Goal: Use online tool/utility: Use online tool/utility

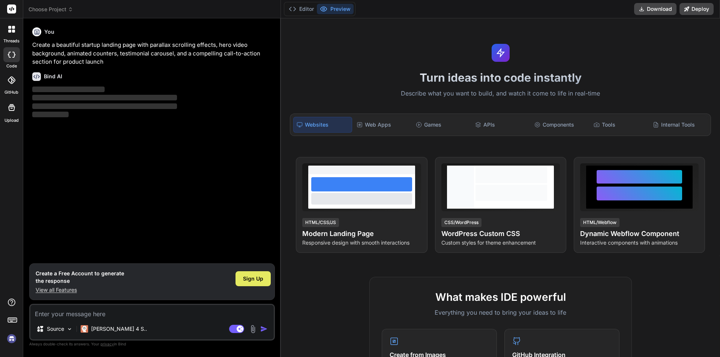
click at [267, 280] on div "Sign Up" at bounding box center [253, 279] width 35 height 15
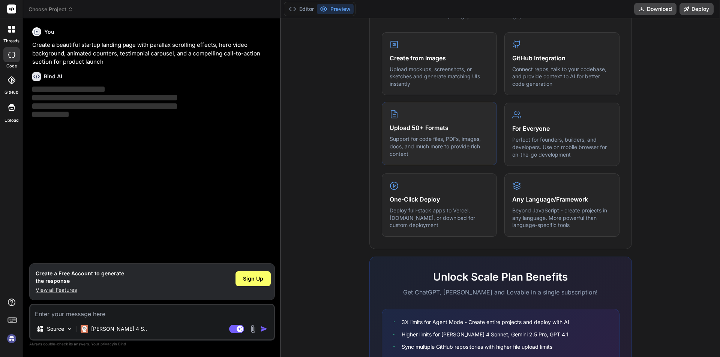
scroll to position [358, 0]
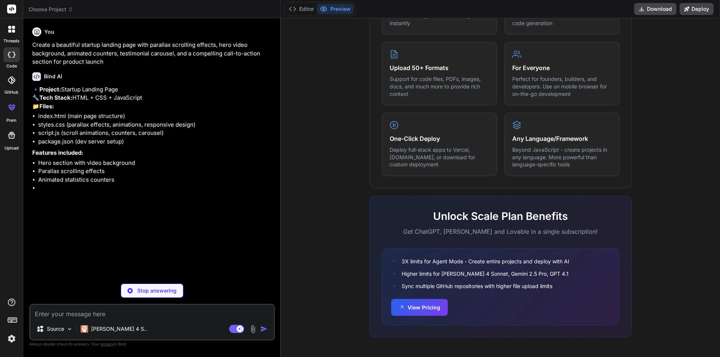
click at [157, 295] on div "Stop answering" at bounding box center [152, 291] width 63 height 14
type textarea "x"
click at [65, 315] on textarea at bounding box center [151, 312] width 243 height 14
paste textarea "lo (!ipsu.dolors) { ame c, a = {}; elits d = (e, t) => (i = utl ETD(m + ".al",e…"
type textarea "lo (!ipsu.dolors) { ame c, a = {}; elits d = (e, t) => (i = utl ETD(m + ".al",e…"
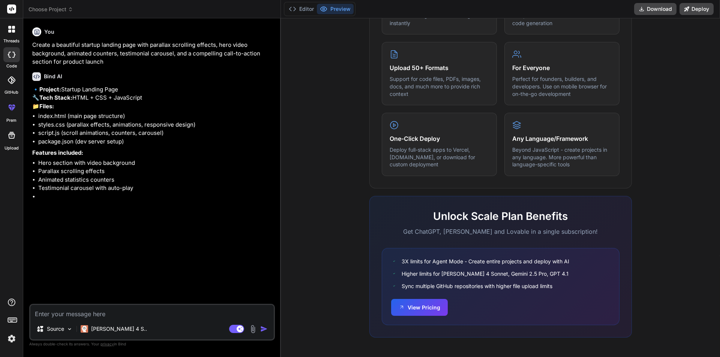
type textarea "x"
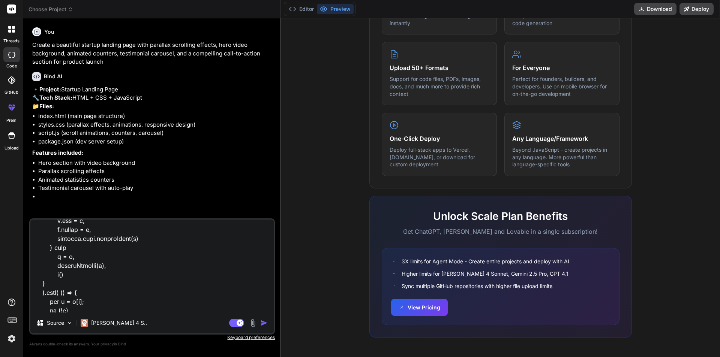
scroll to position [0, 0]
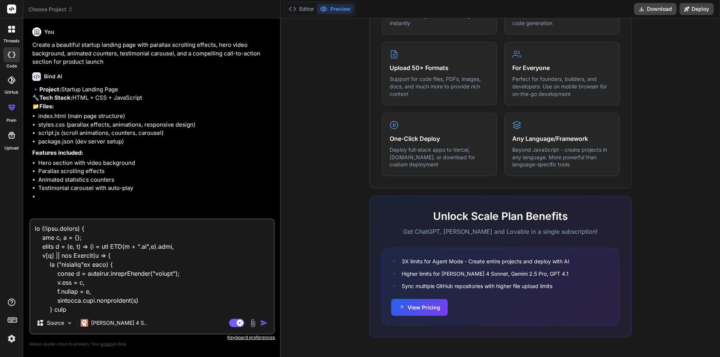
type textarea "lo (!ipsu.dolors) { ame c, a = {}; elits d = (e, t) => (i = utl ETD(m + ".al",e…"
click at [264, 324] on img "button" at bounding box center [264, 324] width 8 height 8
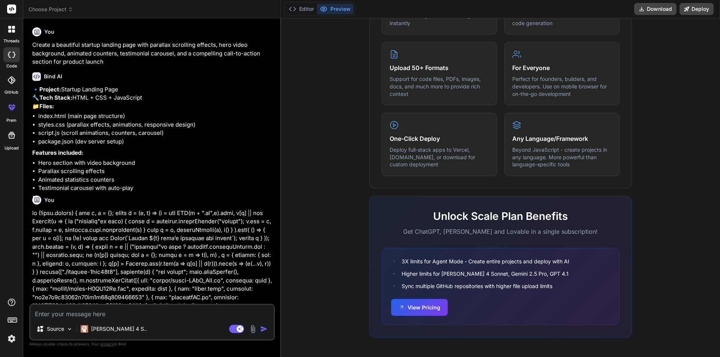
scroll to position [185, 0]
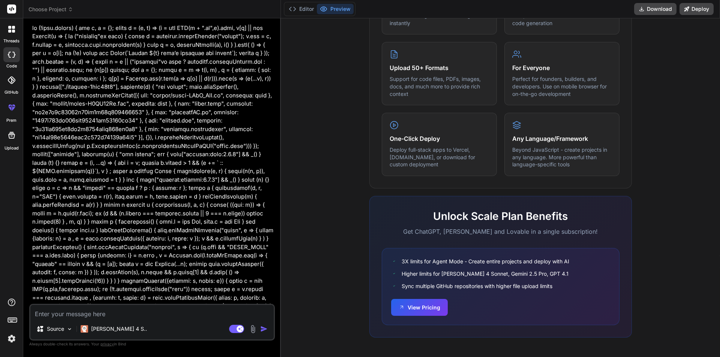
type textarea "x"
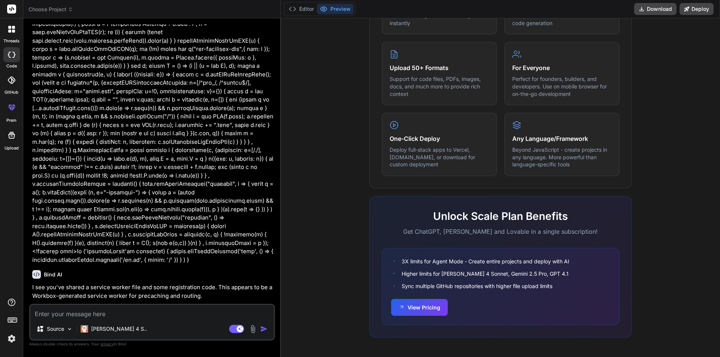
scroll to position [1837, 0]
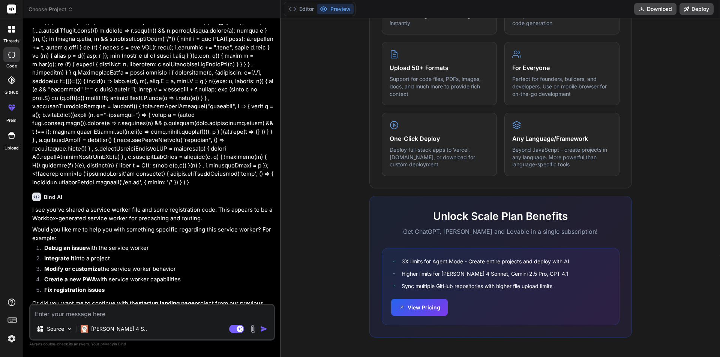
click at [51, 313] on textarea at bounding box center [151, 312] width 243 height 14
type textarea "u"
type textarea "x"
type textarea "un"
type textarea "x"
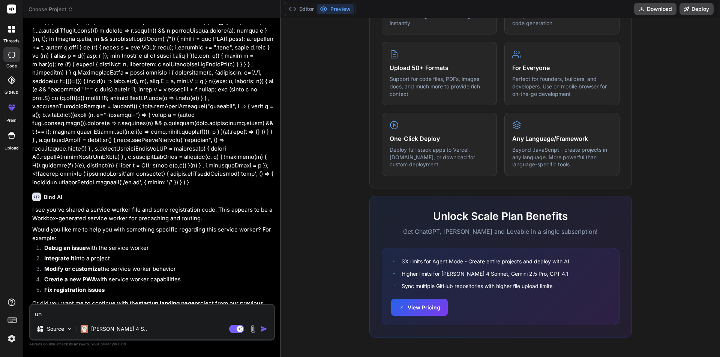
type textarea "unr"
type textarea "x"
type textarea "unra"
type textarea "x"
type textarea "unrav"
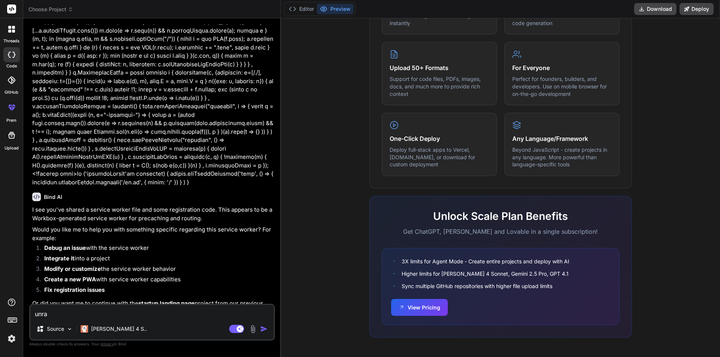
type textarea "x"
type textarea "unrav."
type textarea "x"
type textarea "unrav.i"
type textarea "x"
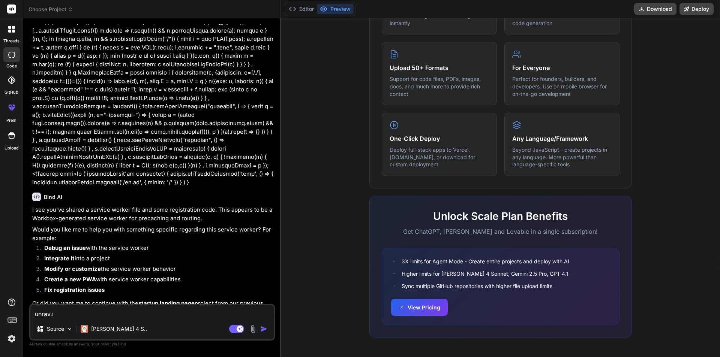
type textarea "[DOMAIN_NAME]"
type textarea "x"
type textarea "[DOMAIN_NAME]"
type textarea "x"
type textarea "[DOMAIN_NAME] p"
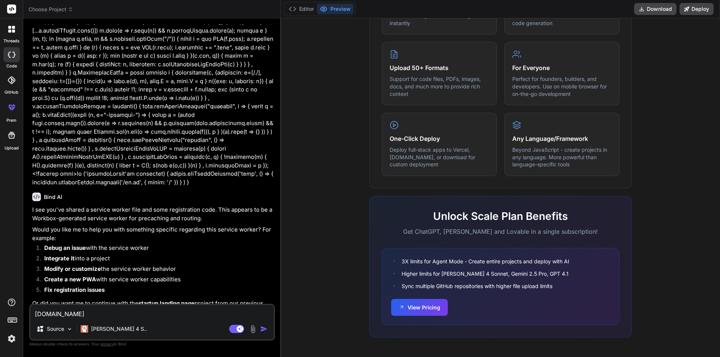
type textarea "x"
type textarea "[DOMAIN_NAME] pa"
type textarea "x"
type textarea "[DOMAIN_NAME] pag"
type textarea "x"
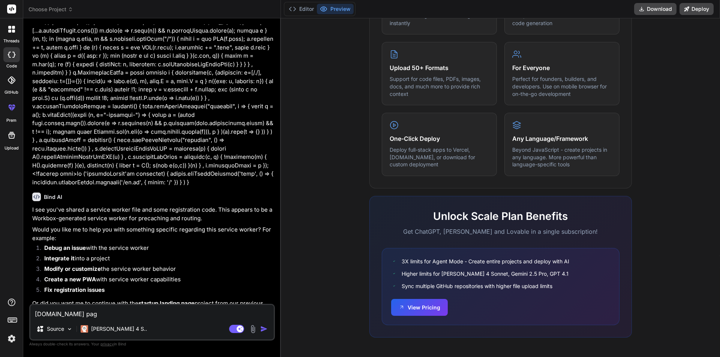
type textarea "[DOMAIN_NAME] page"
type textarea "x"
type textarea "[DOMAIN_NAME] page"
type textarea "x"
type textarea "[DOMAIN_NAME] page l"
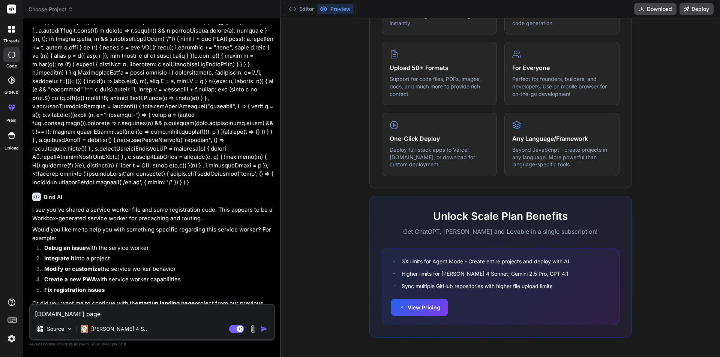
type textarea "x"
type textarea "[DOMAIN_NAME] page la"
type textarea "x"
type textarea "[DOMAIN_NAME] page lay"
type textarea "x"
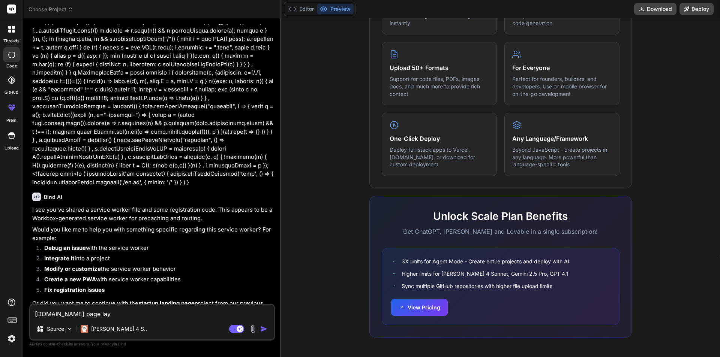
type textarea "[DOMAIN_NAME] page layo"
type textarea "x"
type textarea "[DOMAIN_NAME] page layou"
type textarea "x"
type textarea "[DOMAIN_NAME] page layout"
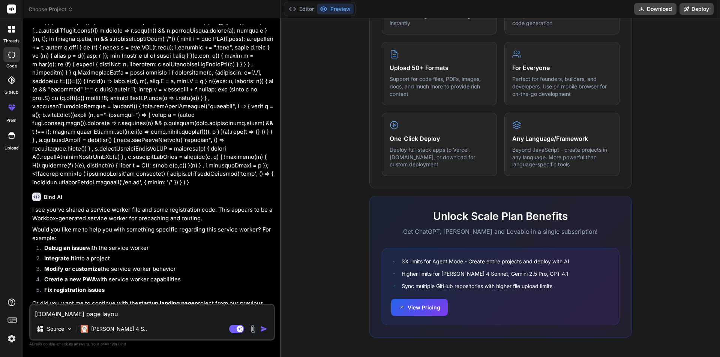
type textarea "x"
type textarea "[DOMAIN_NAME] page layout"
type textarea "x"
type textarea "[DOMAIN_NAME] page layout i"
type textarea "x"
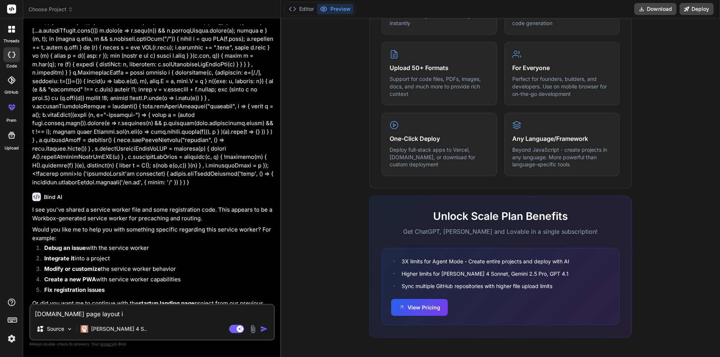
type textarea "[DOMAIN_NAME] page layout is"
type textarea "x"
type textarea "[DOMAIN_NAME] page layout is"
type textarea "x"
type textarea "[DOMAIN_NAME] page layout is g"
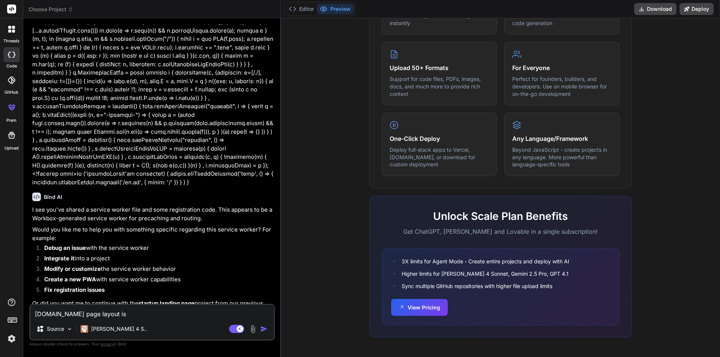
type textarea "x"
type textarea "[DOMAIN_NAME] page layout is go"
type textarea "x"
type textarea "[DOMAIN_NAME] page layout is goo"
type textarea "x"
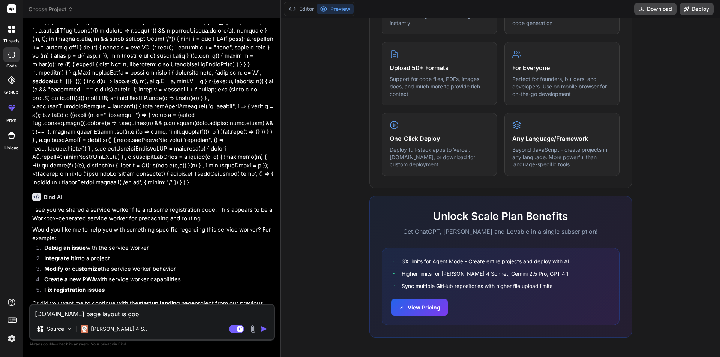
type textarea "[DOMAIN_NAME] page layout is good"
type textarea "x"
type textarea "[DOMAIN_NAME] page layout is good"
type textarea "x"
type textarea "[DOMAIN_NAME] page layout is good c"
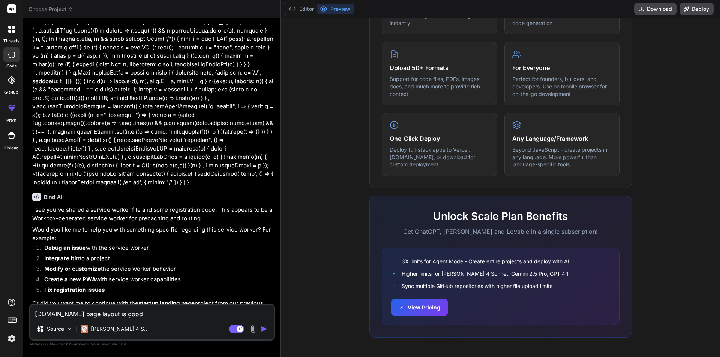
type textarea "x"
type textarea "[DOMAIN_NAME] page layout is good ca"
type textarea "x"
type textarea "[DOMAIN_NAME] page layout is good can"
type textarea "x"
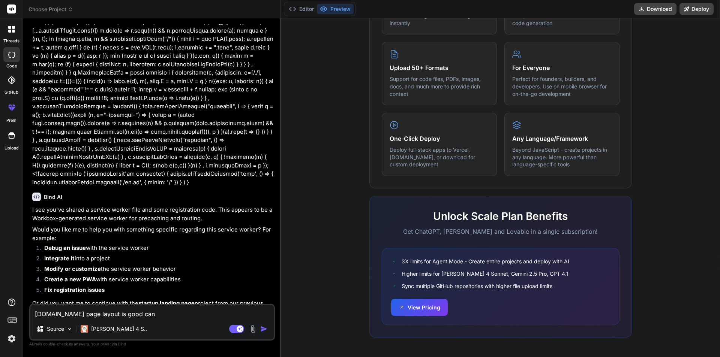
type textarea "[DOMAIN_NAME] page layout is good can"
type textarea "x"
type textarea "[DOMAIN_NAME] page layout is good can y"
type textarea "x"
type textarea "[DOMAIN_NAME] page layout is good can yo"
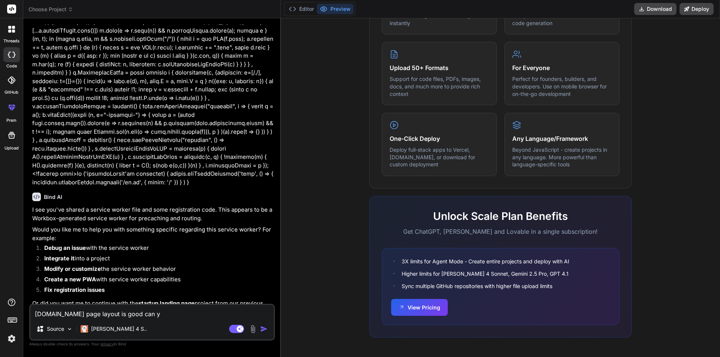
type textarea "x"
type textarea "[DOMAIN_NAME] page layout is good can you"
type textarea "x"
type textarea "[DOMAIN_NAME] page layout is good can you"
type textarea "x"
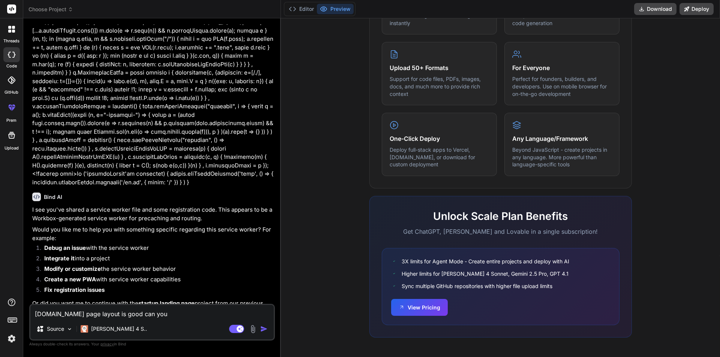
type textarea "[DOMAIN_NAME] page layout is good can you r"
type textarea "x"
type textarea "[DOMAIN_NAME] page layout is good can you re"
type textarea "x"
type textarea "[DOMAIN_NAME] page layout is good can you rec"
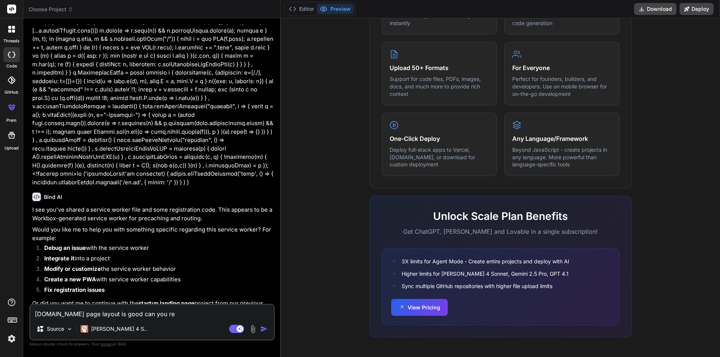
type textarea "x"
type textarea "[DOMAIN_NAME] page layout is good can you recr"
type textarea "x"
type textarea "[DOMAIN_NAME] page layout is good can you recre"
type textarea "x"
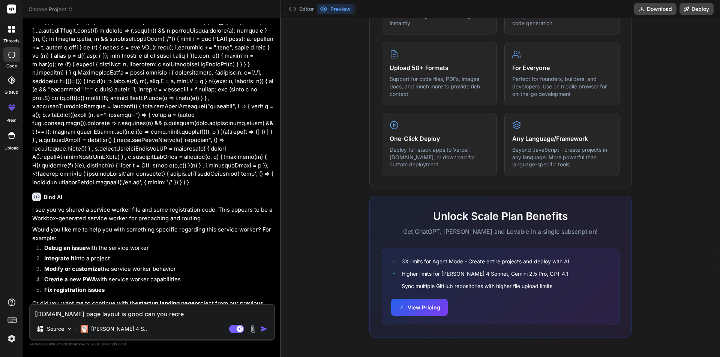
type textarea "[DOMAIN_NAME] page layout is good can you recrea"
type textarea "x"
type textarea "[DOMAIN_NAME] page layout is good can you recreat"
type textarea "x"
type textarea "[DOMAIN_NAME] page layout is good can you recreate"
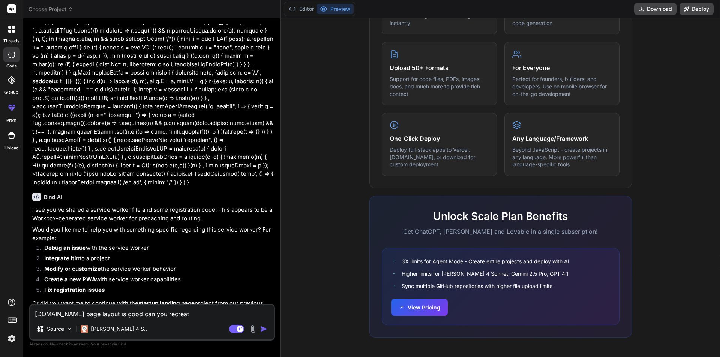
type textarea "x"
type textarea "[DOMAIN_NAME] page layout is good can you recreate"
type textarea "x"
type textarea "[DOMAIN_NAME] page layout is good can you recreate t"
type textarea "x"
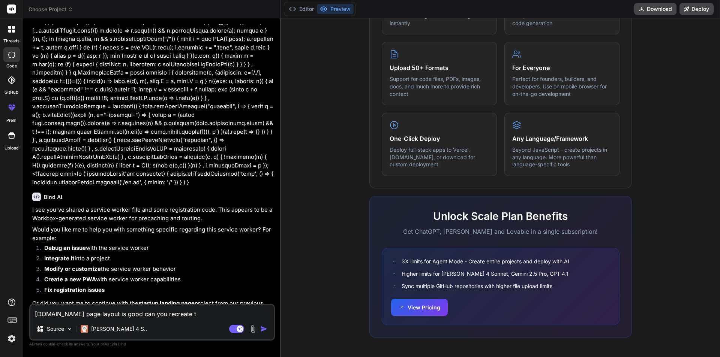
type textarea "[DOMAIN_NAME] page layout is good can you recreate th"
type textarea "x"
type textarea "[DOMAIN_NAME] page layout is good can you recreate the"
type textarea "x"
type textarea "[DOMAIN_NAME] page layout is good can you recreate the"
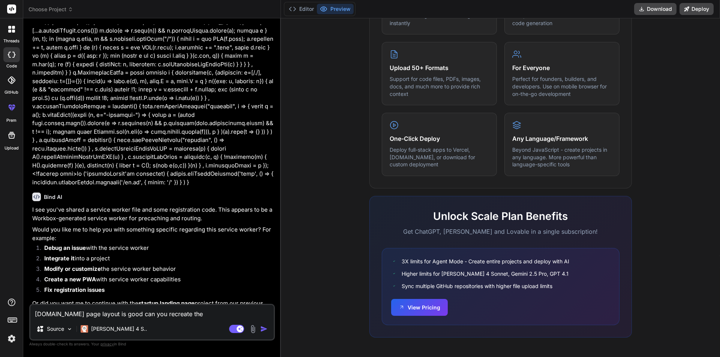
type textarea "x"
type textarea "[DOMAIN_NAME] page layout is good can you recreate the l"
type textarea "x"
type textarea "[DOMAIN_NAME] page layout is good can you recreate the lo"
type textarea "x"
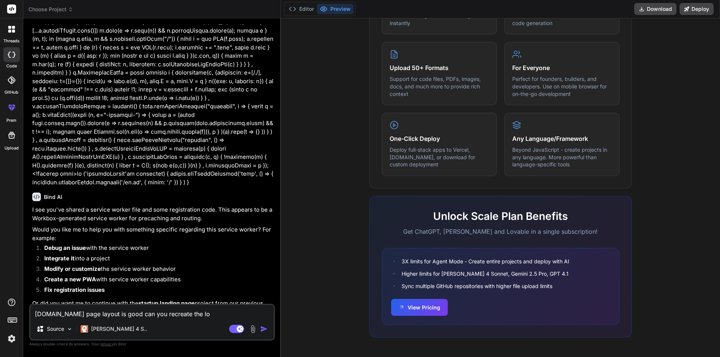
type textarea "[DOMAIN_NAME] page layout is good can you recreate the loo"
type textarea "x"
type textarea "[DOMAIN_NAME] page layout is good can you recreate the look"
type textarea "x"
type textarea "[DOMAIN_NAME] page layout is good can you recreate the look"
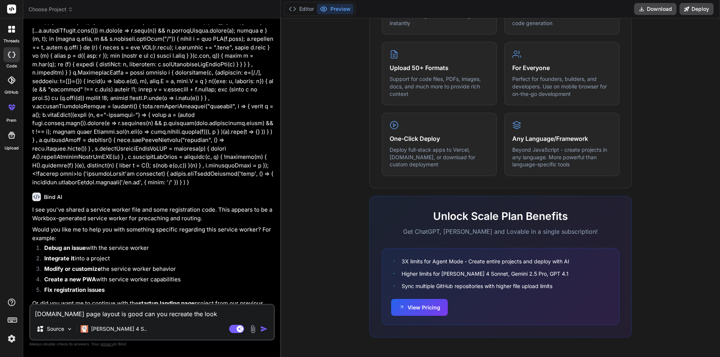
type textarea "x"
type textarea "[DOMAIN_NAME] page layout is good can you recreate the look a"
type textarea "x"
type textarea "[DOMAIN_NAME] page layout is good can you recreate the look an"
type textarea "x"
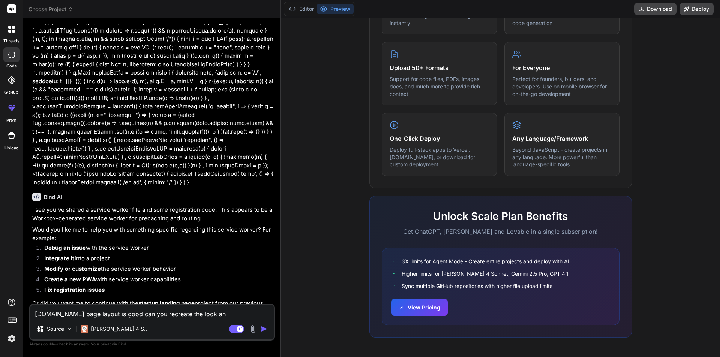
type textarea "[DOMAIN_NAME] page layout is good can you recreate the look and"
type textarea "x"
type textarea "[DOMAIN_NAME] page layout is good can you recreate the look and"
type textarea "x"
type textarea "[DOMAIN_NAME] page layout is good can you recreate the look and d"
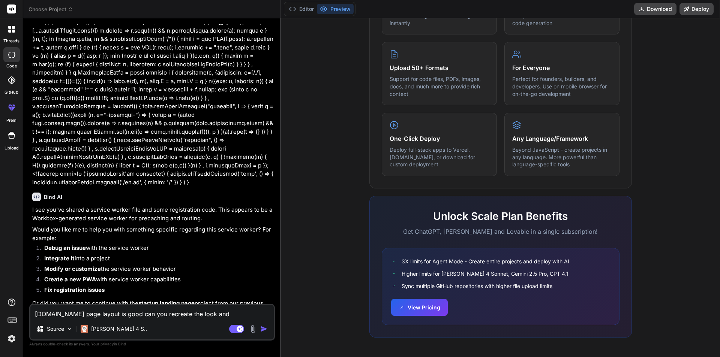
type textarea "x"
type textarea "[DOMAIN_NAME] page layout is good can you recreate the look and do"
type textarea "x"
type textarea "[DOMAIN_NAME] page layout is good can you recreate the look and do"
type textarea "x"
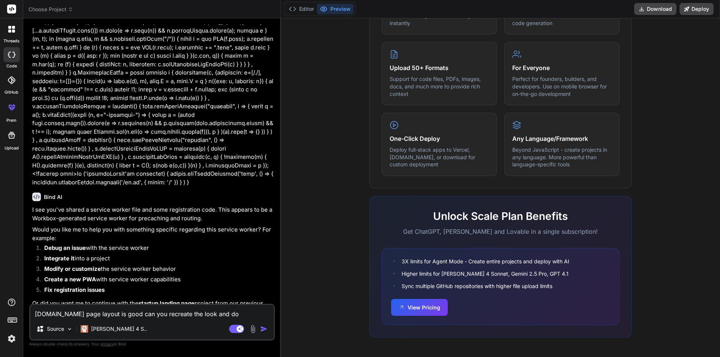
type textarea "[DOMAIN_NAME] page layout is good can you recreate the look and do a"
type textarea "x"
type textarea "[DOMAIN_NAME] page layout is good can you recreate the look and do a"
type textarea "x"
type textarea "[DOMAIN_NAME] page layout is good can you recreate the look and do a r"
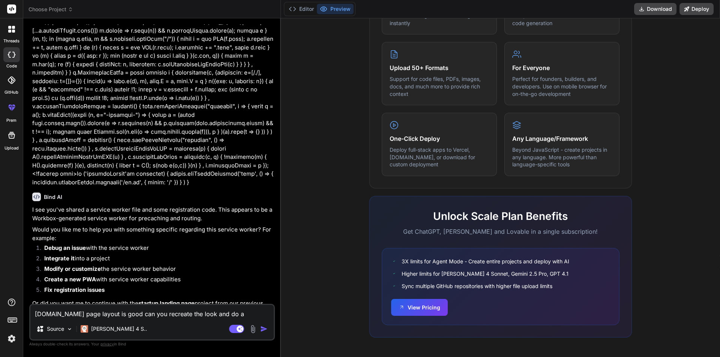
type textarea "x"
type textarea "[DOMAIN_NAME] page layout is good can you recreate the look and do a re"
type textarea "x"
type textarea "[DOMAIN_NAME] page layout is good can you recreate the look and do a re-"
type textarea "x"
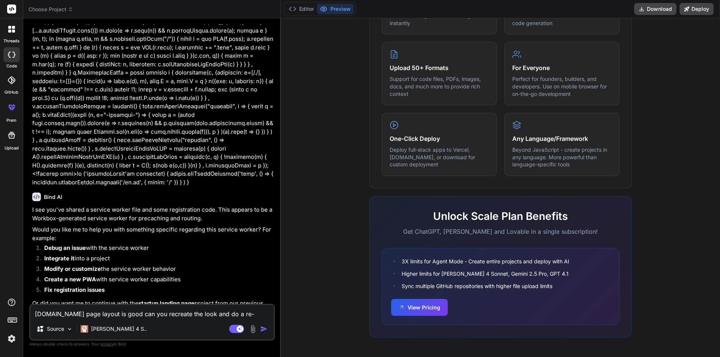
type textarea "[DOMAIN_NAME] page layout is good can you recreate the look and do a re-f"
type textarea "x"
type textarea "[DOMAIN_NAME] page layout is good can you recreate the look and do a re-fo"
type textarea "x"
type textarea "[DOMAIN_NAME] page layout is good can you recreate the look and do a re-for"
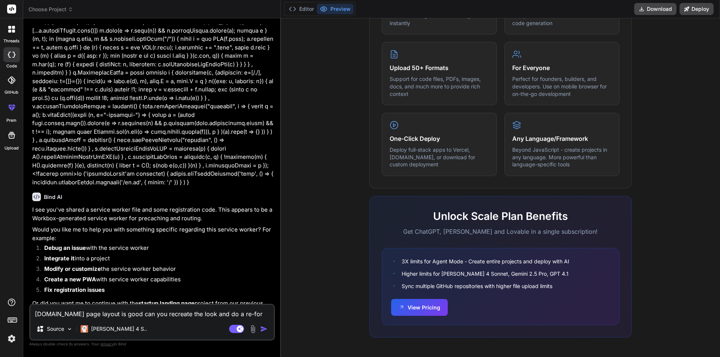
type textarea "x"
type textarea "[DOMAIN_NAME] page layout is good can you recreate the look and do a re-form"
type textarea "x"
type textarea "[DOMAIN_NAME] page layout is good can you recreate the look and do a re-forma"
type textarea "x"
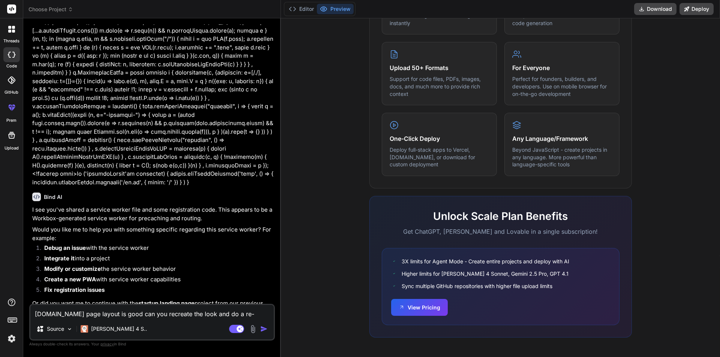
type textarea "[DOMAIN_NAME] page layout is good can you recreate the look and do a re-format"
type textarea "x"
type textarea "[DOMAIN_NAME] page layout is good can you recreate the look and do a re-format"
type textarea "x"
type textarea "[DOMAIN_NAME] page layout is good can you recreate the look and do a re-format f"
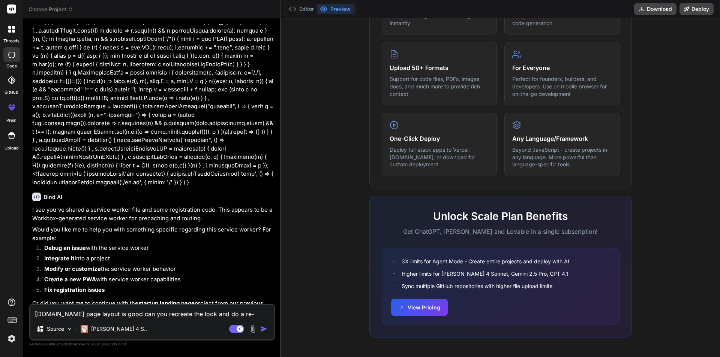
type textarea "x"
type textarea "[DOMAIN_NAME] page layout is good can you recreate the look and do a re-format …"
type textarea "x"
type textarea "[DOMAIN_NAME] page layout is good can you recreate the look and do a re-format …"
type textarea "x"
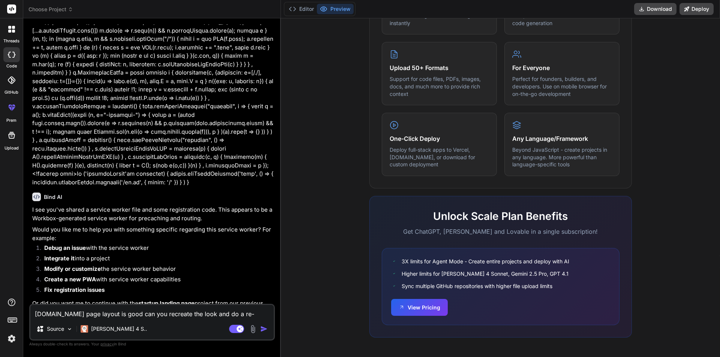
type textarea "[DOMAIN_NAME] page layout is good can you recreate the look and do a re-format …"
type textarea "x"
type textarea "[DOMAIN_NAME] page layout is good can you recreate the look and do a re-format …"
type textarea "x"
type textarea "[DOMAIN_NAME] page layout is good can you recreate the look and do a re-format …"
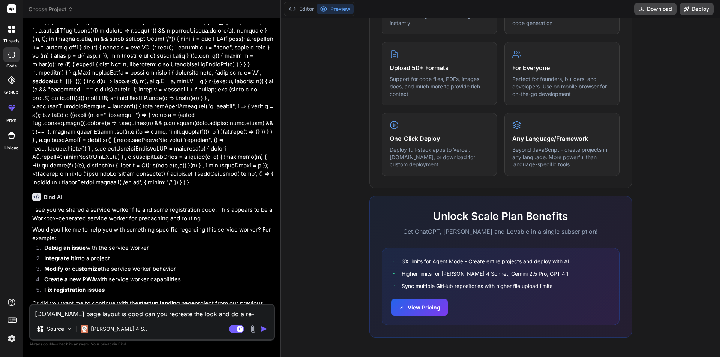
type textarea "x"
type textarea "[DOMAIN_NAME] page layout is good can you recreate the look and do a re-format …"
type textarea "x"
type textarea "[DOMAIN_NAME] page layout is good can you recreate the look and do a re-format …"
type textarea "x"
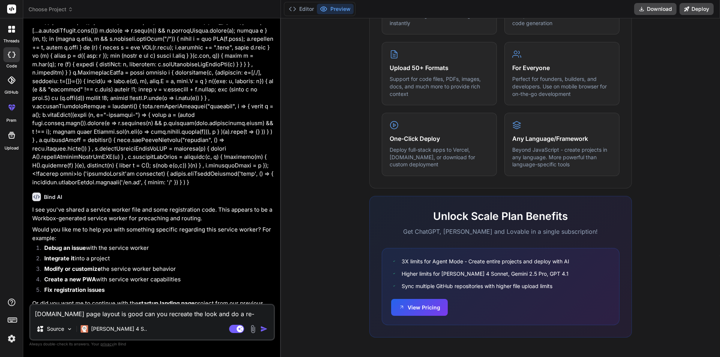
type textarea "[DOMAIN_NAME] page layout is good can you recreate the look and do a re-format …"
type textarea "x"
type textarea "[DOMAIN_NAME] page layout is good can you recreate the look and do a re-format …"
type textarea "x"
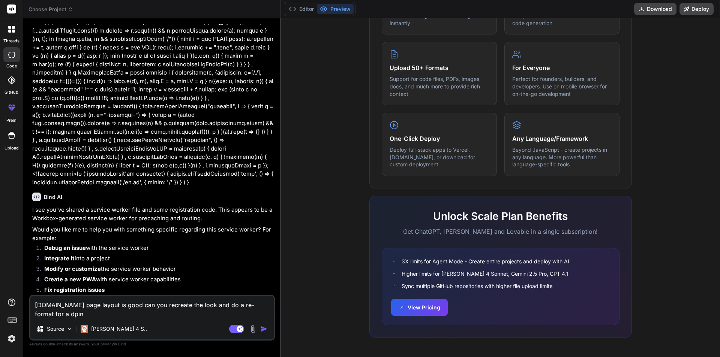
type textarea "[DOMAIN_NAME] page layout is good can you recreate the look and do a re-format …"
type textarea "x"
type textarea "[DOMAIN_NAME] page layout is good can you recreate the look and do a re-format …"
type textarea "x"
type textarea "[DOMAIN_NAME] page layout is good can you recreate the look and do a re-format …"
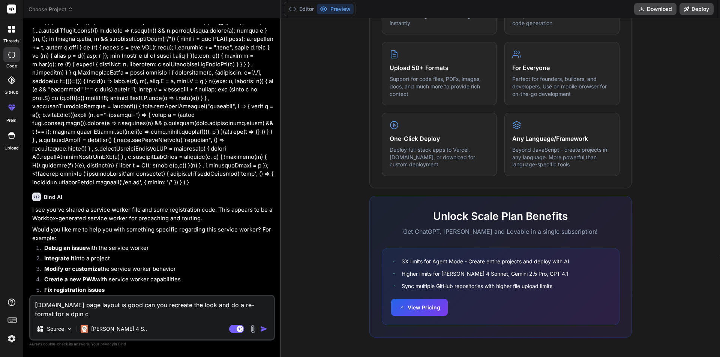
type textarea "x"
type textarea "[DOMAIN_NAME] page layout is good can you recreate the look and do a re-format …"
type textarea "x"
type textarea "[DOMAIN_NAME] page layout is good can you recreate the look and do a re-format …"
type textarea "x"
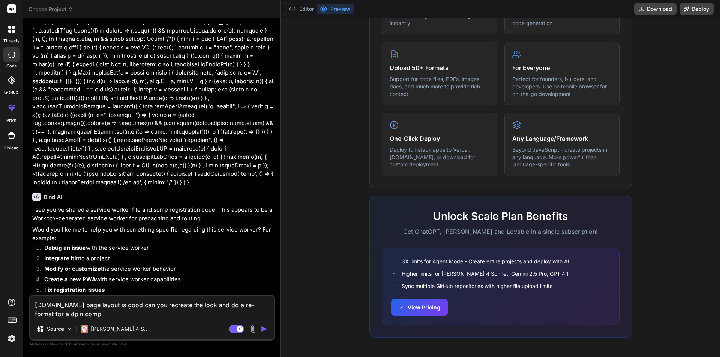
type textarea "[DOMAIN_NAME] page layout is good can you recreate the look and do a re-format …"
type textarea "x"
type textarea "[DOMAIN_NAME] page layout is good can you recreate the look and do a re-format …"
type textarea "x"
type textarea "[DOMAIN_NAME] page layout is good can you recreate the look and do a re-format …"
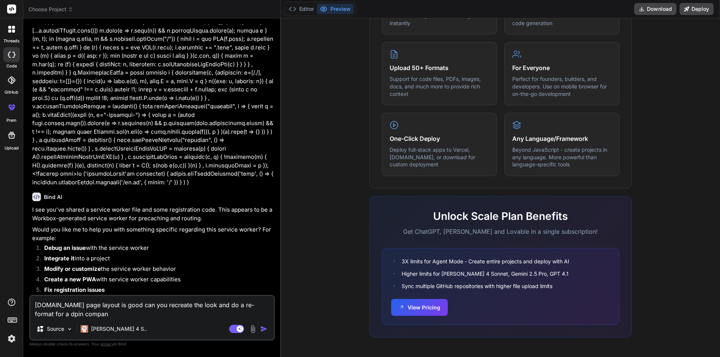
type textarea "x"
type textarea "[DOMAIN_NAME] page layout is good can you recreate the look and do a re-format …"
click at [263, 329] on img "button" at bounding box center [264, 330] width 8 height 8
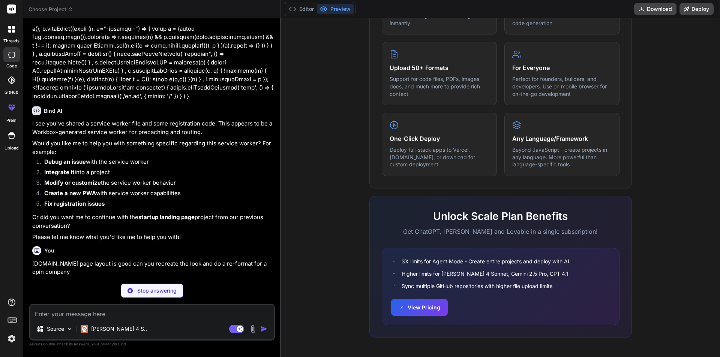
scroll to position [1923, 0]
type textarea "x"
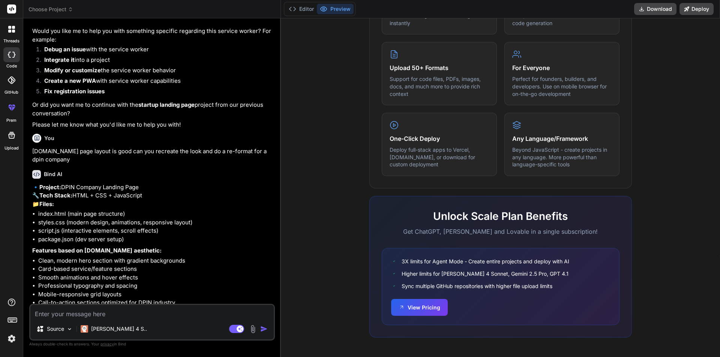
scroll to position [2090, 0]
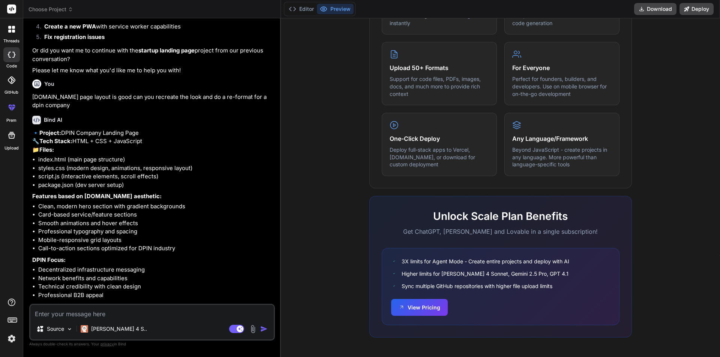
click at [64, 316] on textarea at bounding box center [151, 312] width 243 height 14
type textarea "I"
type textarea "x"
type textarea "I"
type textarea "x"
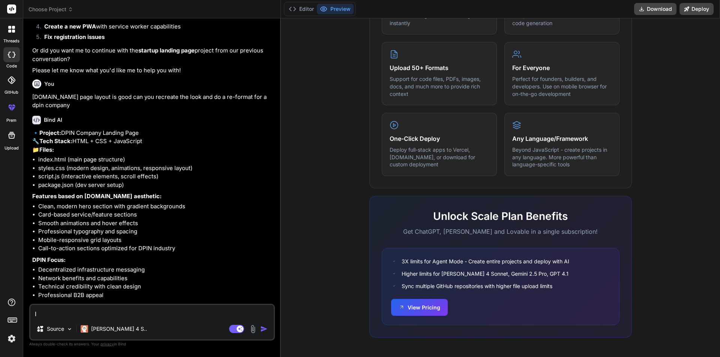
type textarea "I a"
type textarea "x"
type textarea "I am"
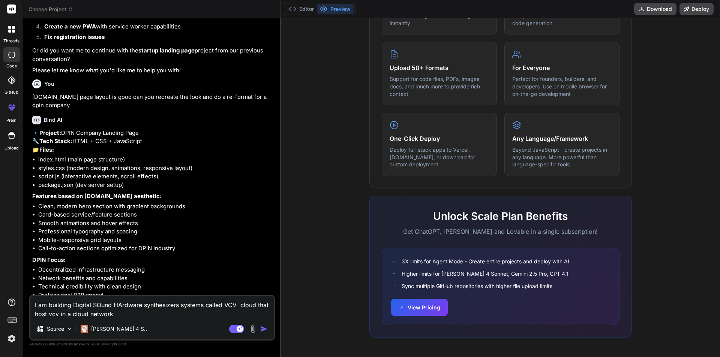
click at [264, 330] on img "button" at bounding box center [264, 330] width 8 height 8
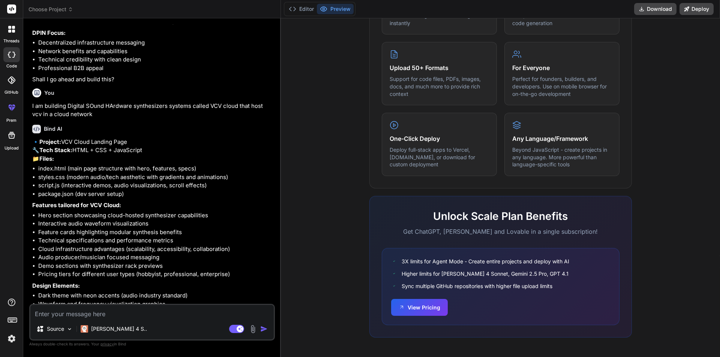
scroll to position [2360, 0]
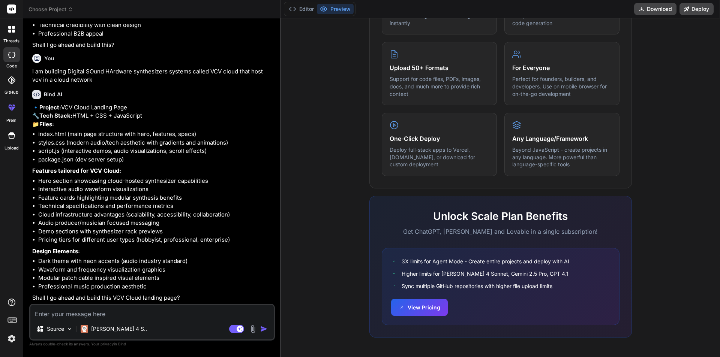
click at [45, 319] on div "Source [PERSON_NAME] 4 S.. Agent Mode. When this toggle is activated, AI automa…" at bounding box center [152, 322] width 246 height 37
click at [46, 311] on textarea at bounding box center [151, 312] width 243 height 14
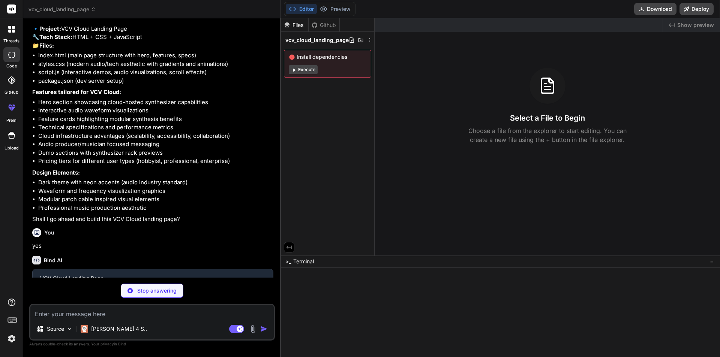
scroll to position [2438, 0]
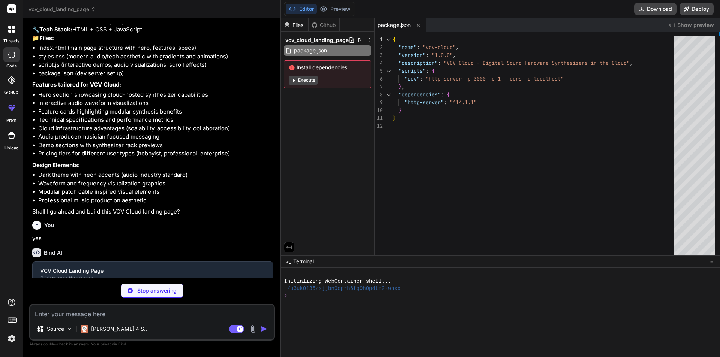
click at [303, 81] on button "Execute" at bounding box center [303, 80] width 29 height 9
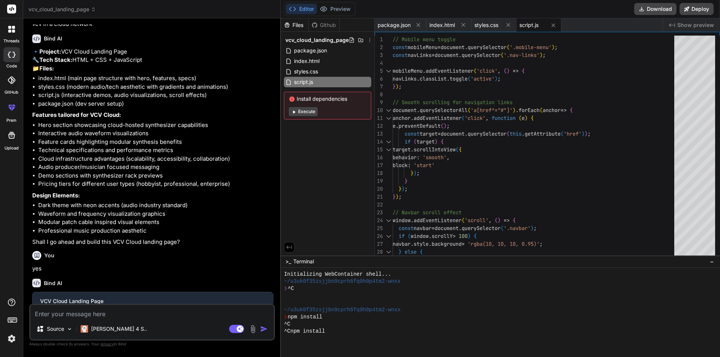
scroll to position [2390, 0]
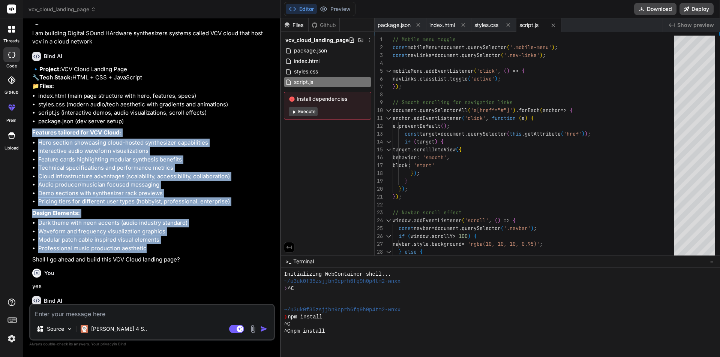
drag, startPoint x: 32, startPoint y: 140, endPoint x: 206, endPoint y: 256, distance: 208.9
click at [206, 256] on div "You Create a beautiful startup landing page with parallax scrolling effects, he…" at bounding box center [153, 164] width 244 height 280
copy div "Features tailored for VCV Cloud: Hero section showcasing cloud-hosted synthesiz…"
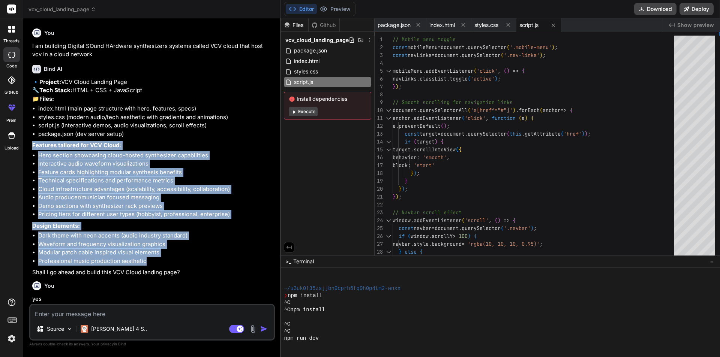
scroll to position [2319, 0]
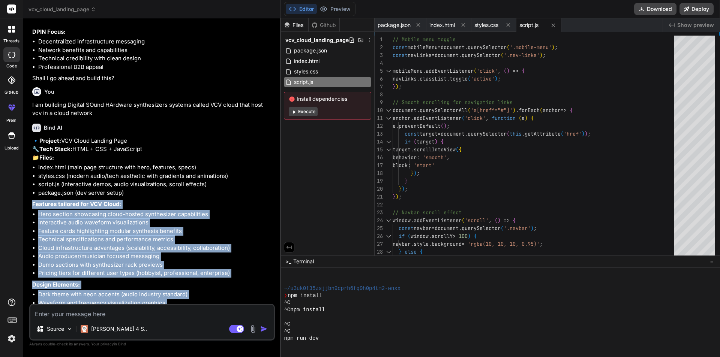
click at [311, 111] on button "Execute" at bounding box center [303, 111] width 29 height 9
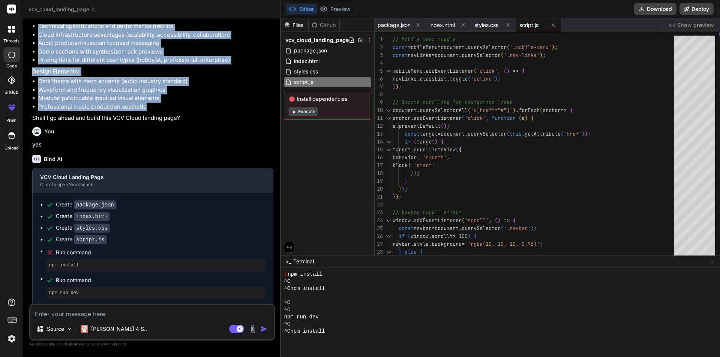
scroll to position [2544, 0]
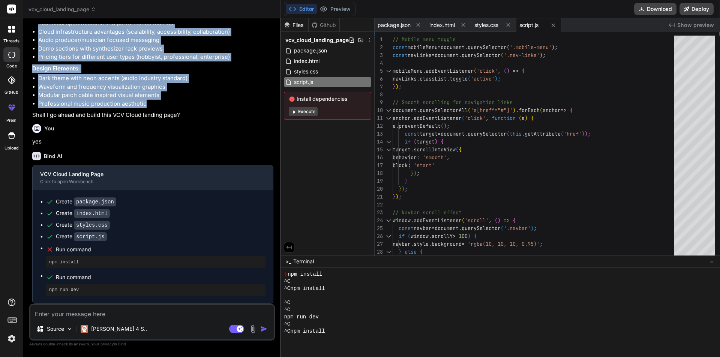
click at [309, 110] on button "Execute" at bounding box center [303, 111] width 29 height 9
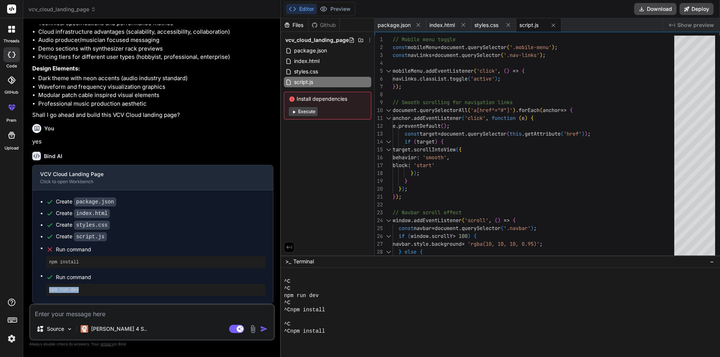
drag, startPoint x: 50, startPoint y: 293, endPoint x: 84, endPoint y: 293, distance: 34.5
click at [84, 293] on pre "npm run dev" at bounding box center [155, 290] width 213 height 6
copy pre "npm run dev"
click at [46, 311] on textarea at bounding box center [151, 312] width 243 height 14
paste textarea "npm run dev"
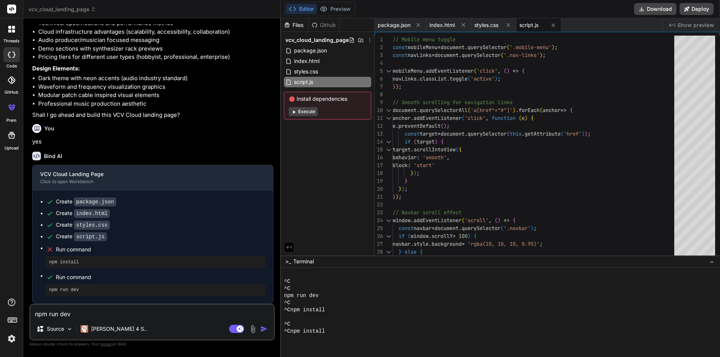
click at [263, 329] on img "button" at bounding box center [264, 330] width 8 height 8
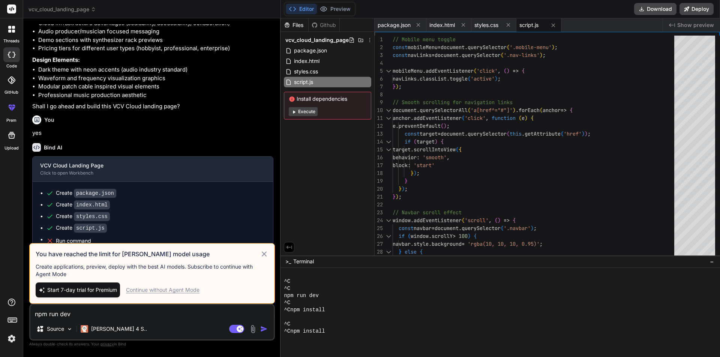
click at [263, 255] on icon at bounding box center [264, 254] width 9 height 9
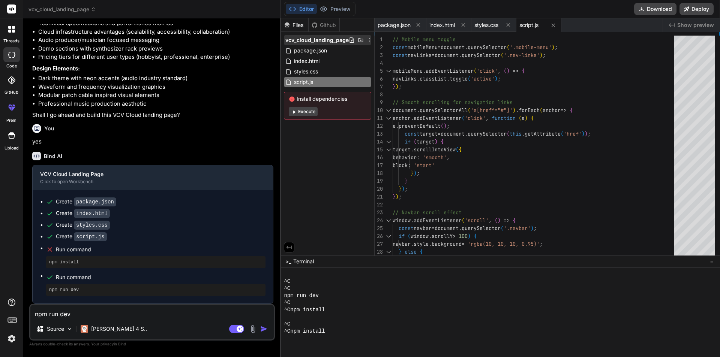
click at [305, 42] on span "vcv_cloud_landing_page" at bounding box center [316, 40] width 63 height 8
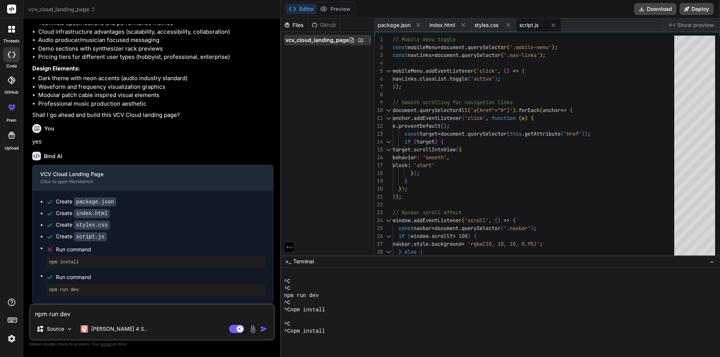
click at [339, 41] on span "vcv_cloud_landing_page" at bounding box center [316, 40] width 63 height 8
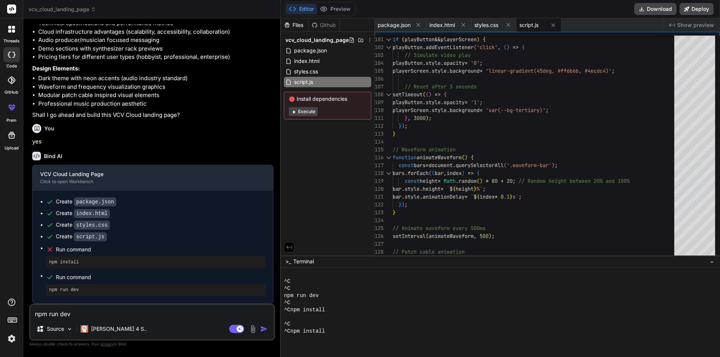
click at [294, 109] on icon at bounding box center [294, 112] width 6 height 6
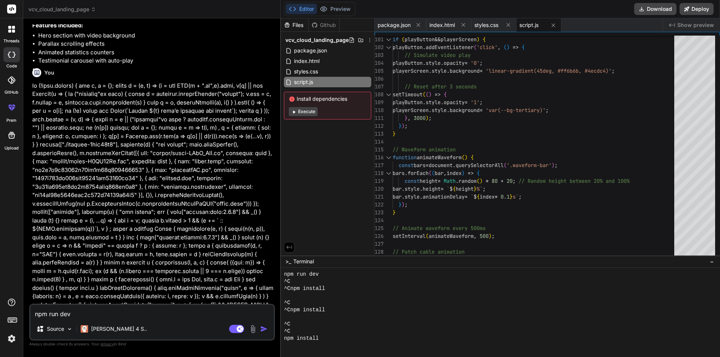
scroll to position [0, 0]
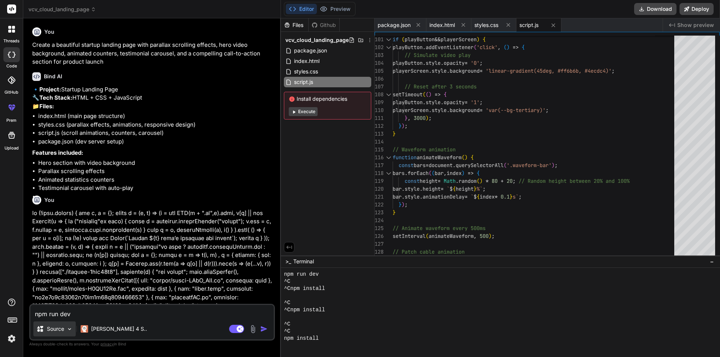
click at [71, 329] on img at bounding box center [69, 329] width 6 height 6
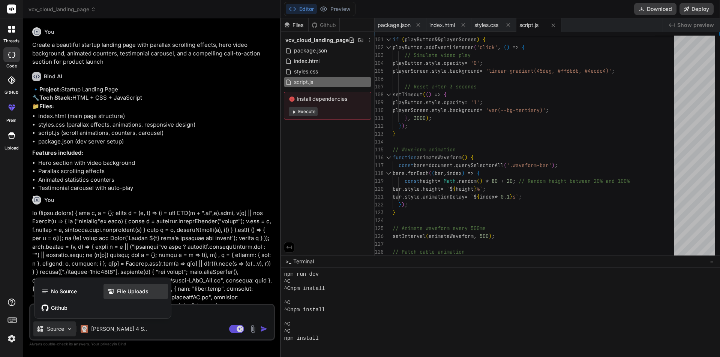
click at [113, 289] on icon at bounding box center [111, 292] width 8 height 8
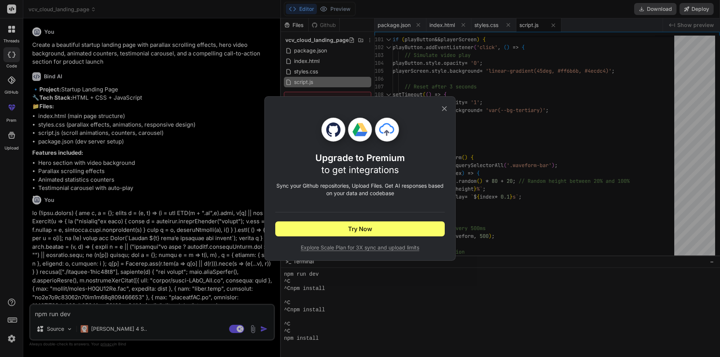
click at [444, 107] on icon at bounding box center [444, 109] width 8 height 8
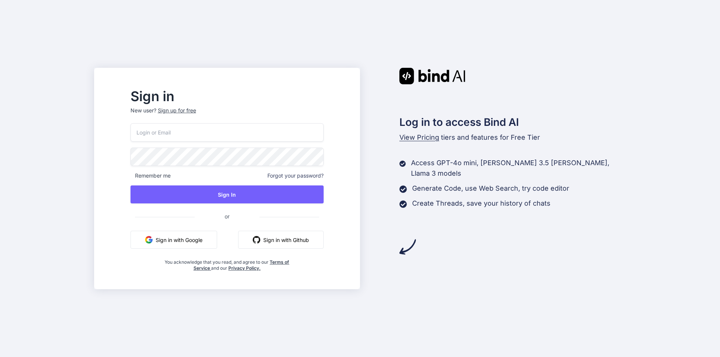
click at [211, 243] on button "Sign in with Google" at bounding box center [174, 240] width 87 height 18
